Goal: Task Accomplishment & Management: Use online tool/utility

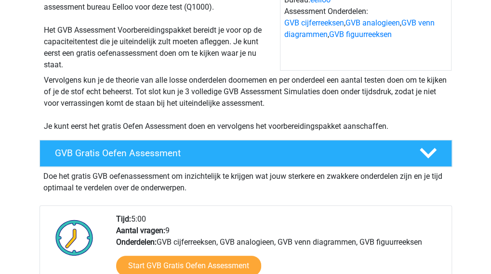
scroll to position [135, 0]
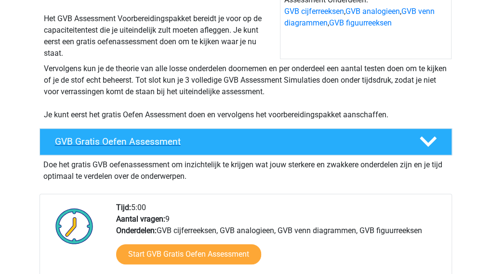
click at [362, 134] on div "GVB Gratis Oefen Assessment" at bounding box center [245, 142] width 412 height 27
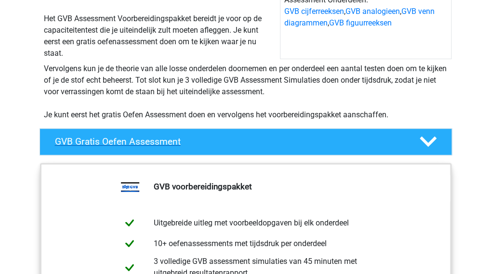
click at [407, 145] on div "GVB Gratis Oefen Assessment" at bounding box center [229, 141] width 363 height 11
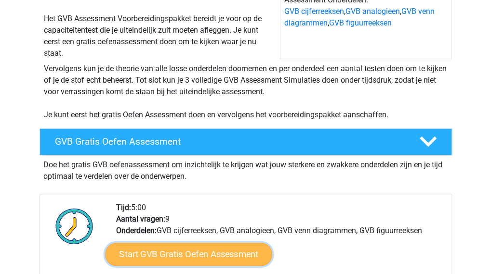
click at [239, 247] on link "Start GVB Gratis Oefen Assessment" at bounding box center [188, 254] width 167 height 23
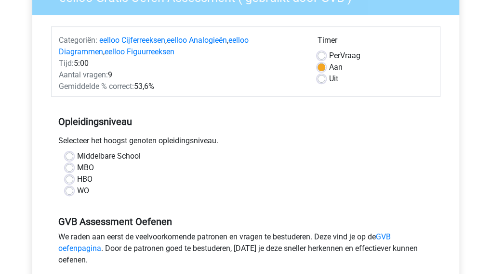
scroll to position [111, 0]
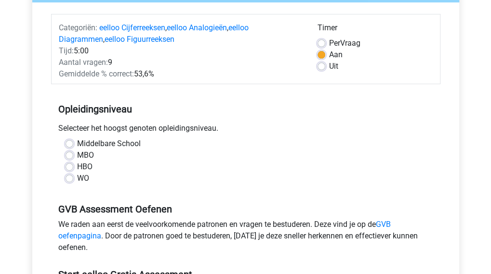
click at [77, 167] on label "HBO" at bounding box center [84, 167] width 15 height 12
click at [66, 167] on input "HBO" at bounding box center [69, 166] width 8 height 10
radio input "true"
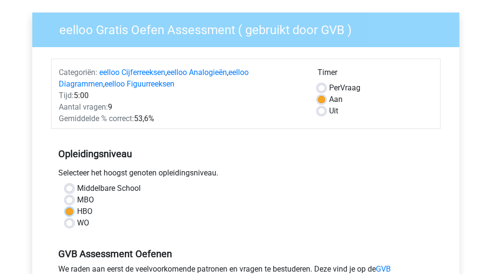
scroll to position [65, 0]
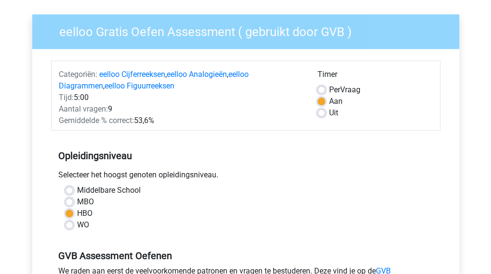
click at [329, 112] on label "Uit" at bounding box center [333, 113] width 9 height 12
click at [324, 112] on input "Uit" at bounding box center [321, 112] width 8 height 10
radio input "true"
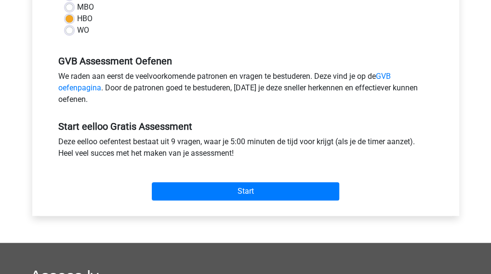
scroll to position [261, 0]
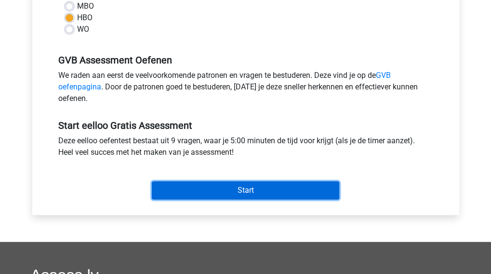
click at [266, 191] on input "Start" at bounding box center [245, 191] width 187 height 18
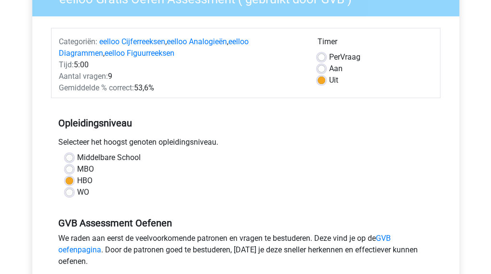
scroll to position [0, 0]
